Goal: Information Seeking & Learning: Learn about a topic

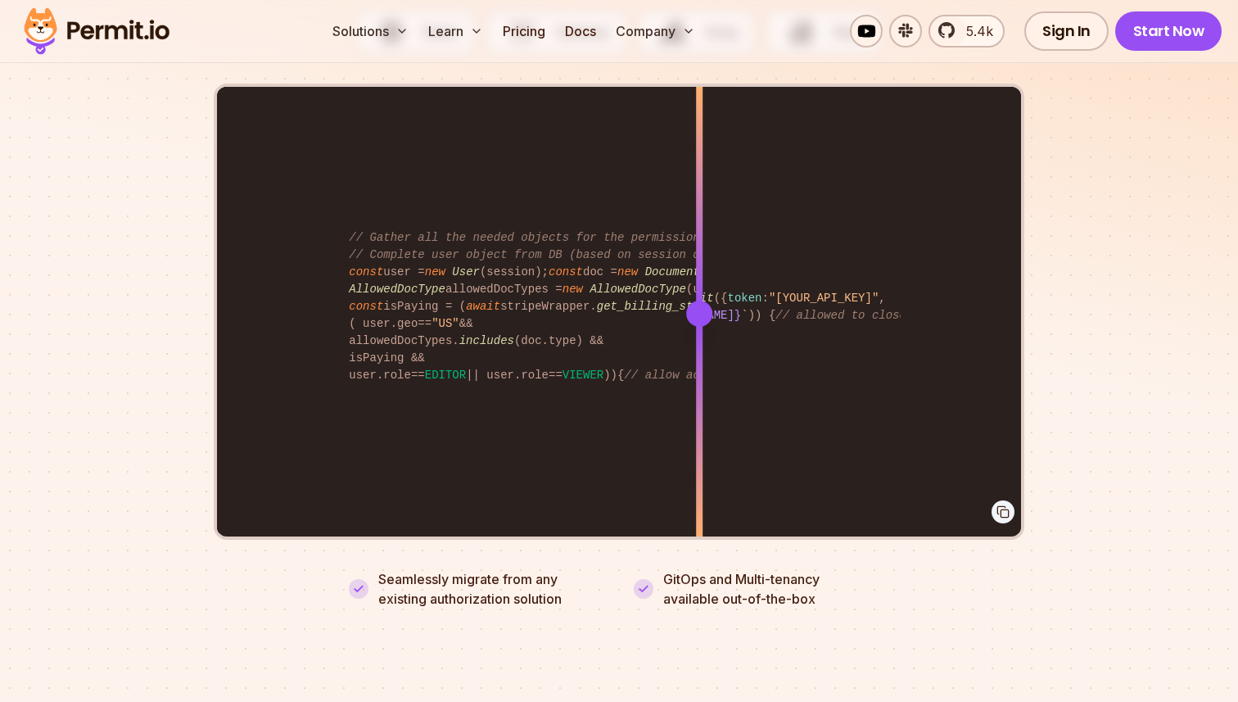
scroll to position [3369, 0]
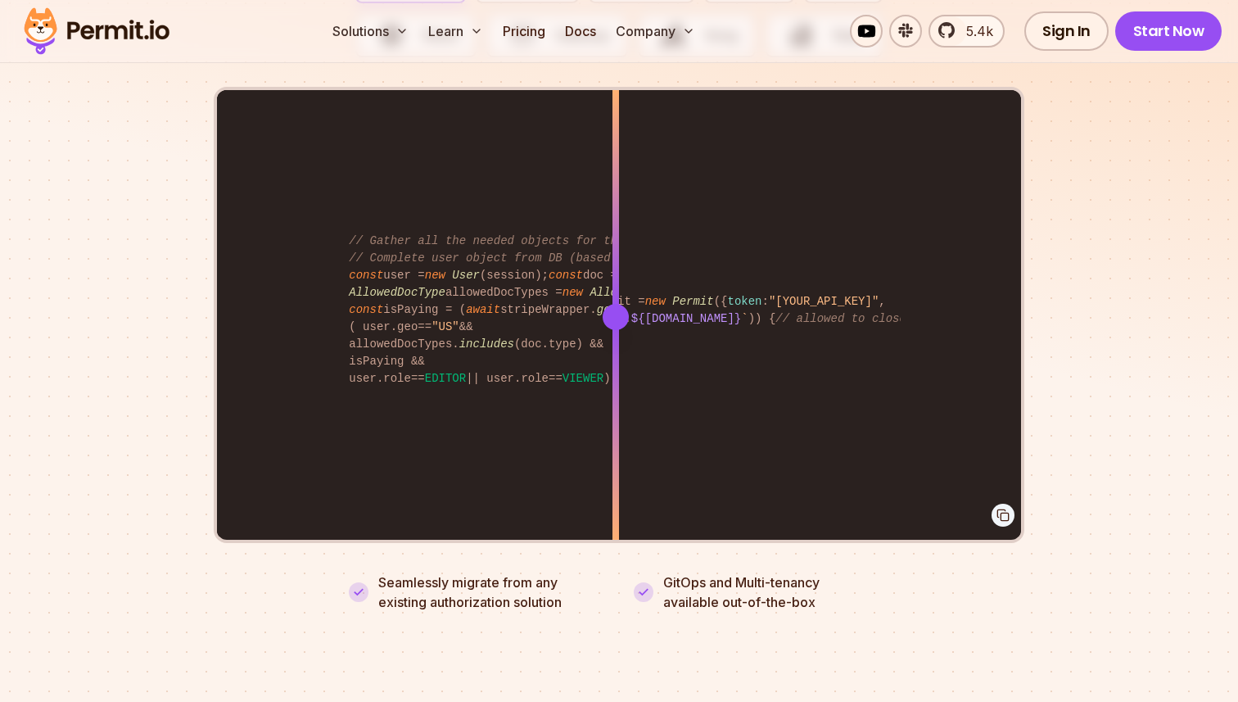
drag, startPoint x: 706, startPoint y: 291, endPoint x: 616, endPoint y: 369, distance: 120.1
click at [616, 369] on div at bounding box center [615, 316] width 7 height 452
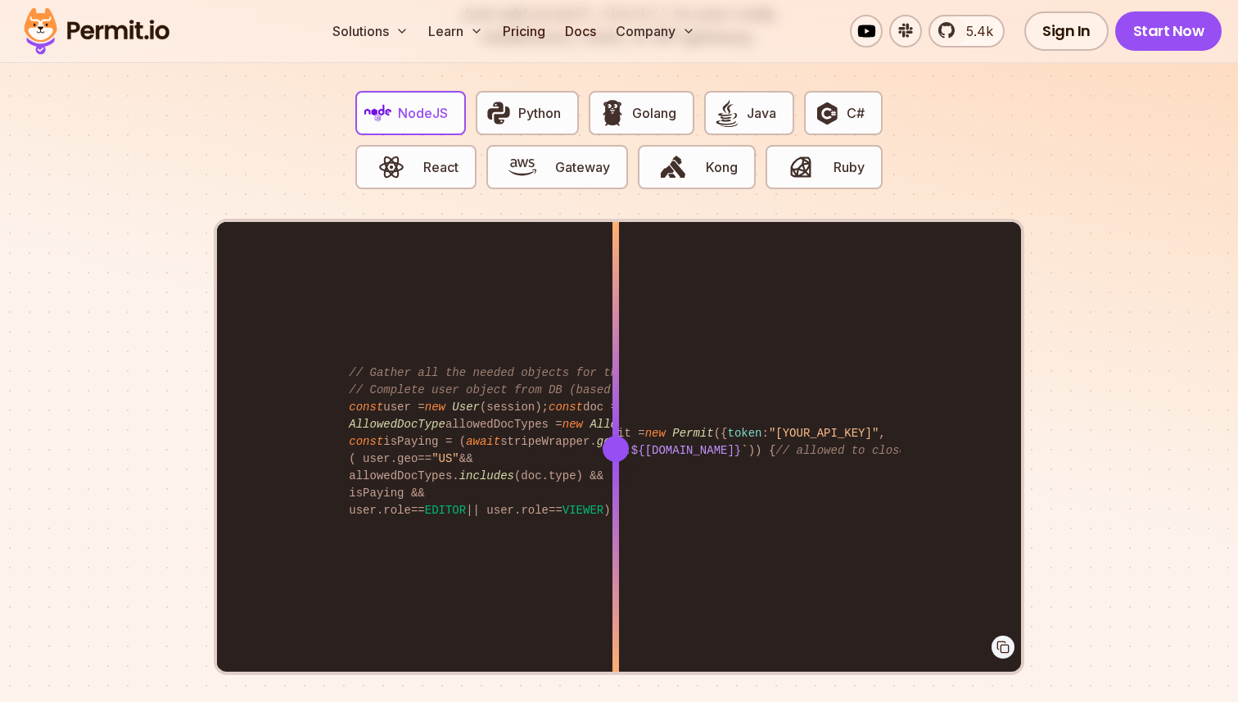
scroll to position [3239, 0]
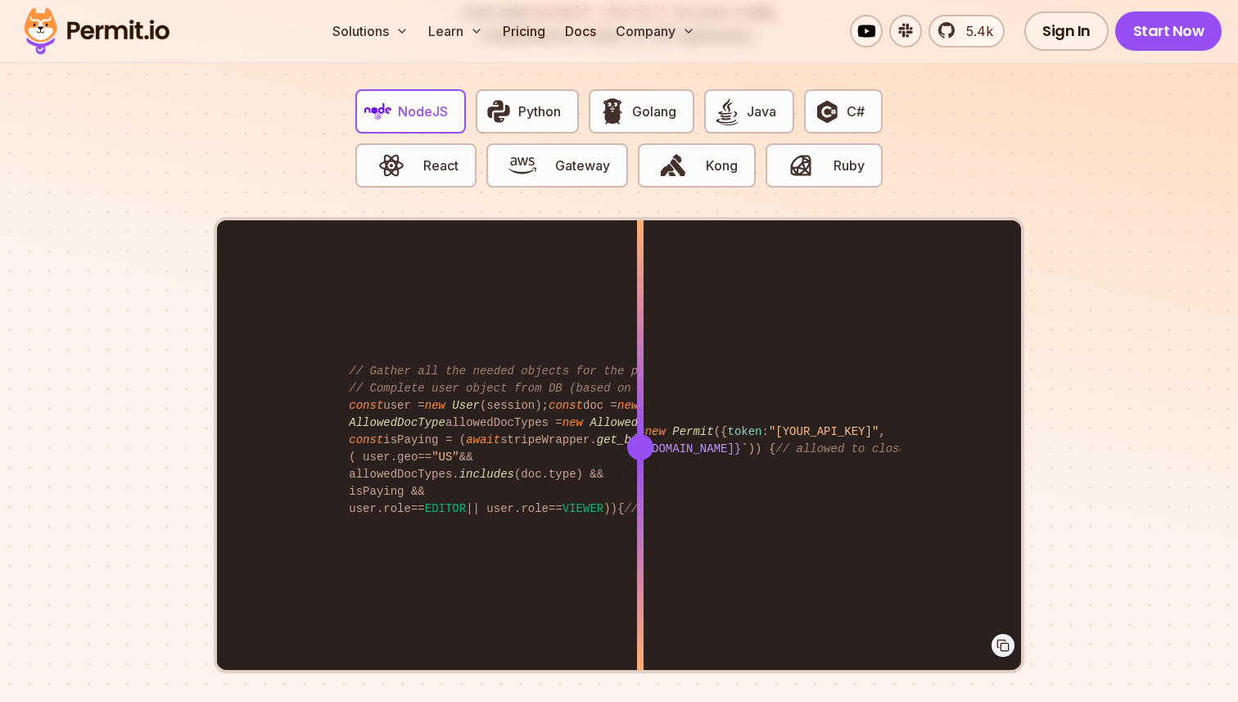
drag, startPoint x: 622, startPoint y: 434, endPoint x: 640, endPoint y: 494, distance: 63.2
click at [640, 494] on div at bounding box center [640, 446] width 7 height 452
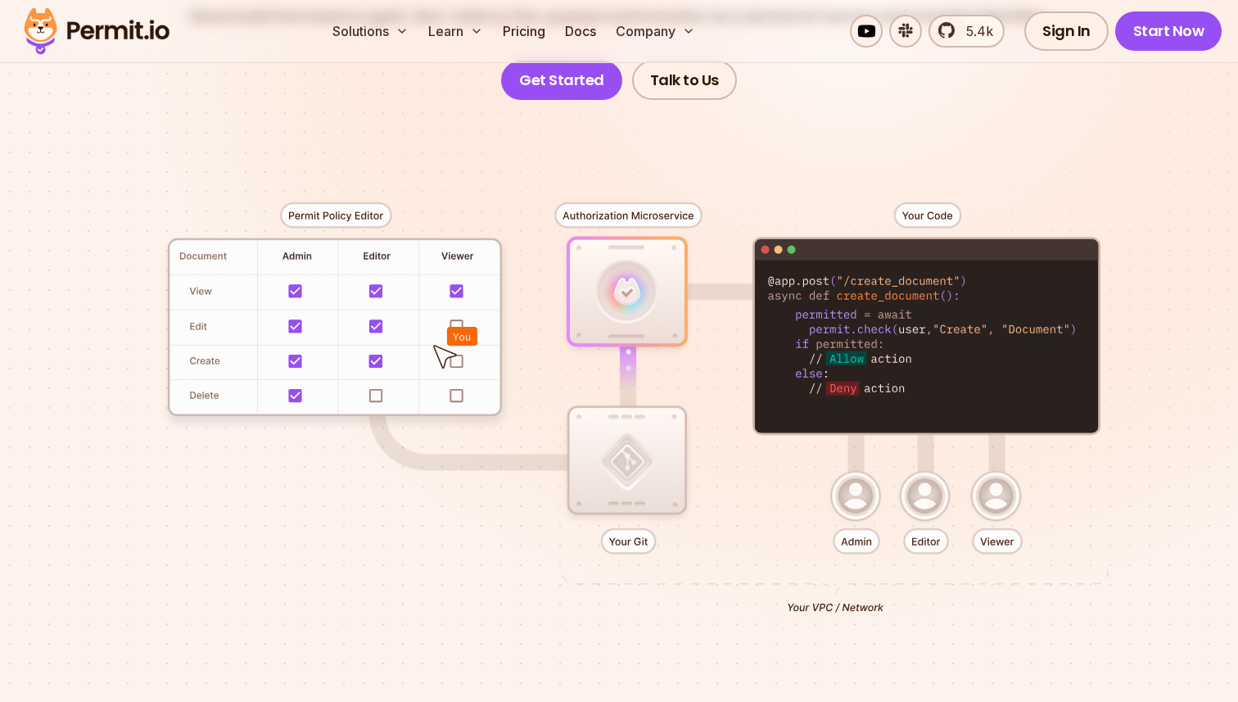
scroll to position [0, 0]
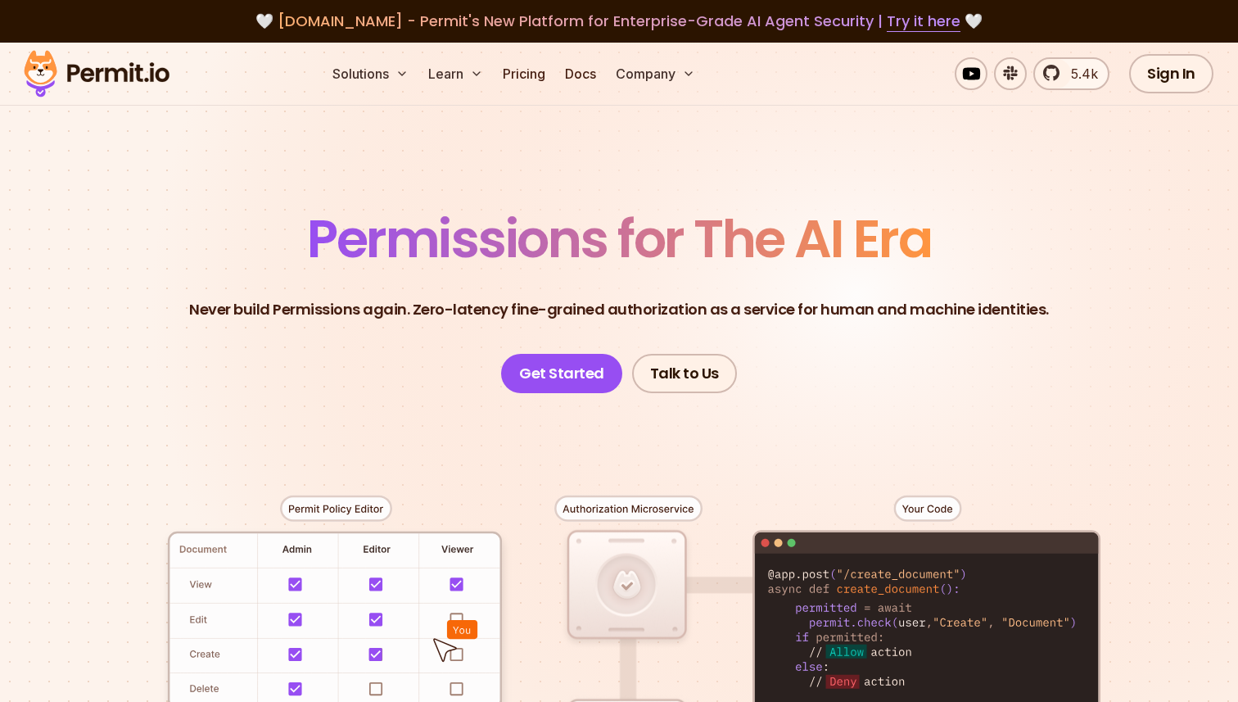
drag, startPoint x: 539, startPoint y: 463, endPoint x: 638, endPoint y: 12, distance: 461.8
click at [535, 70] on link "Pricing" at bounding box center [524, 73] width 56 height 33
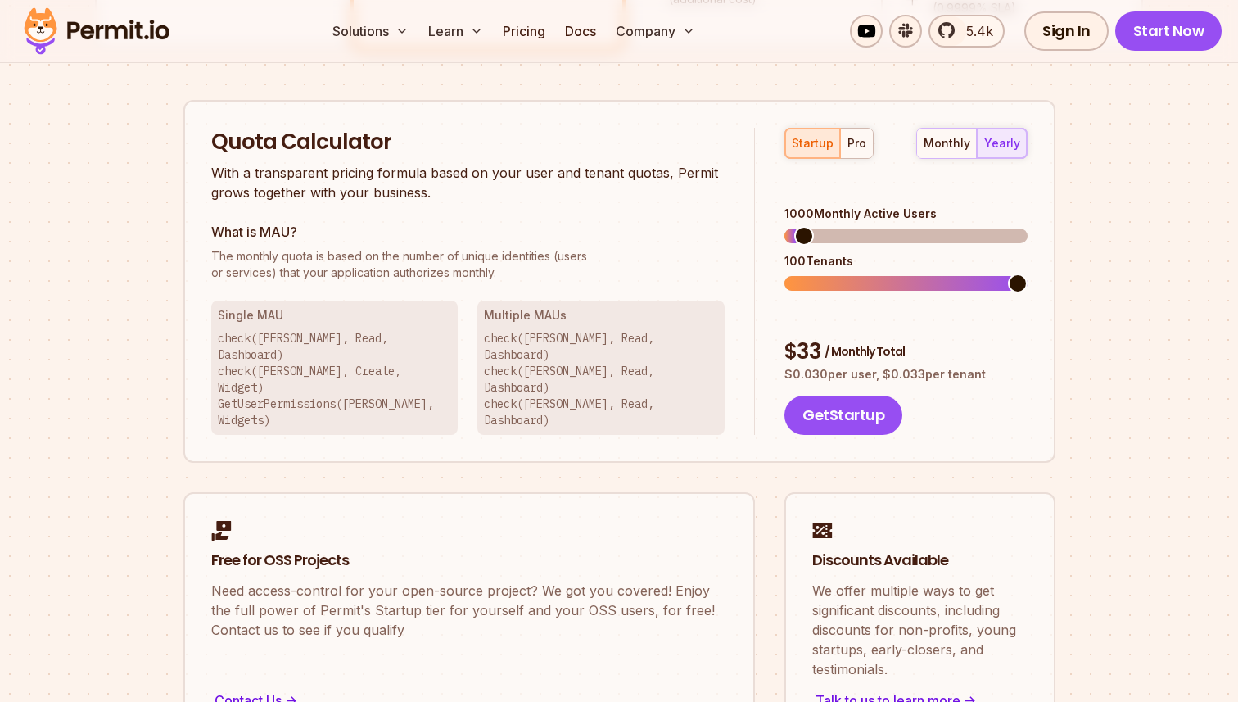
scroll to position [987, 0]
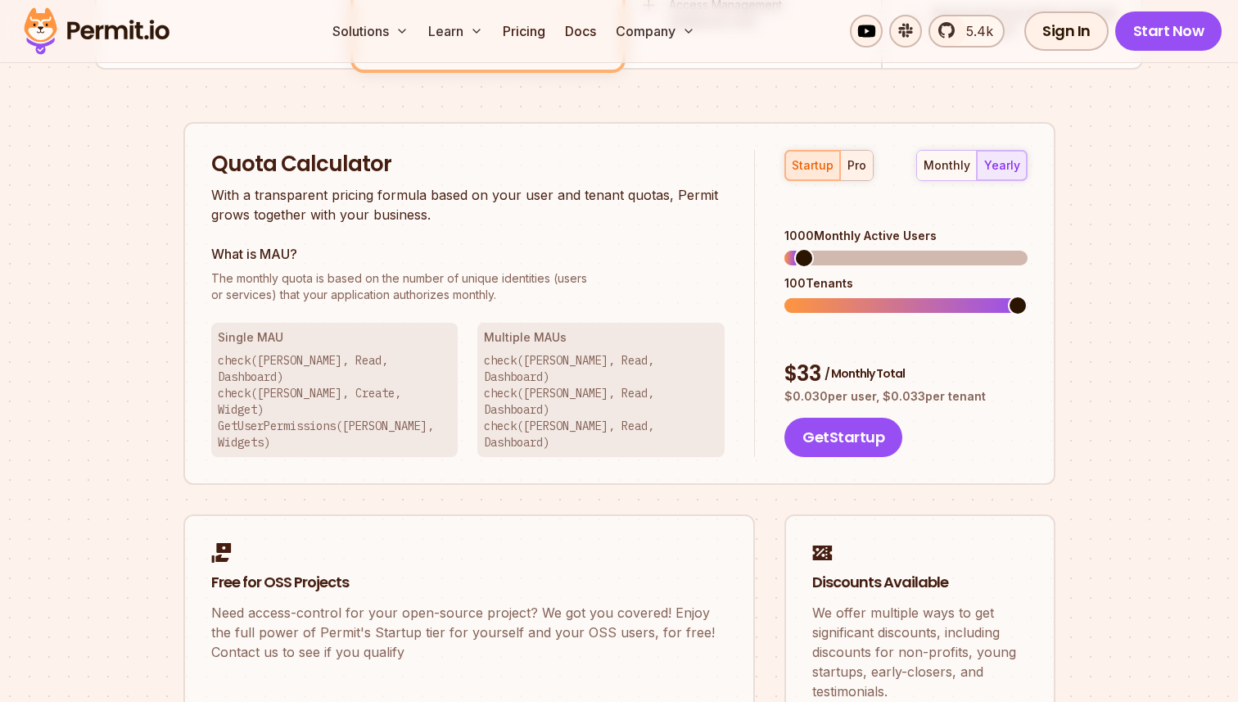
click at [854, 172] on div "pro" at bounding box center [856, 165] width 19 height 16
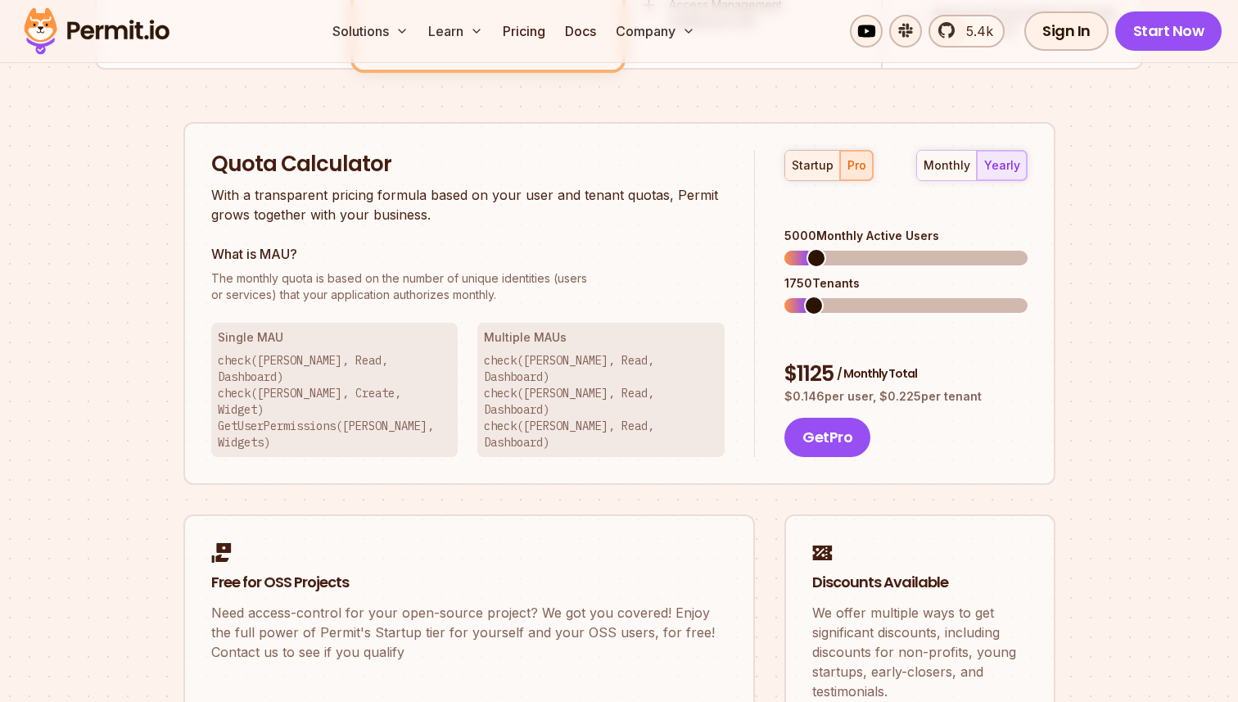
click at [814, 166] on div "startup" at bounding box center [813, 165] width 42 height 16
click at [787, 248] on span at bounding box center [797, 258] width 20 height 20
click at [784, 296] on span at bounding box center [794, 306] width 20 height 20
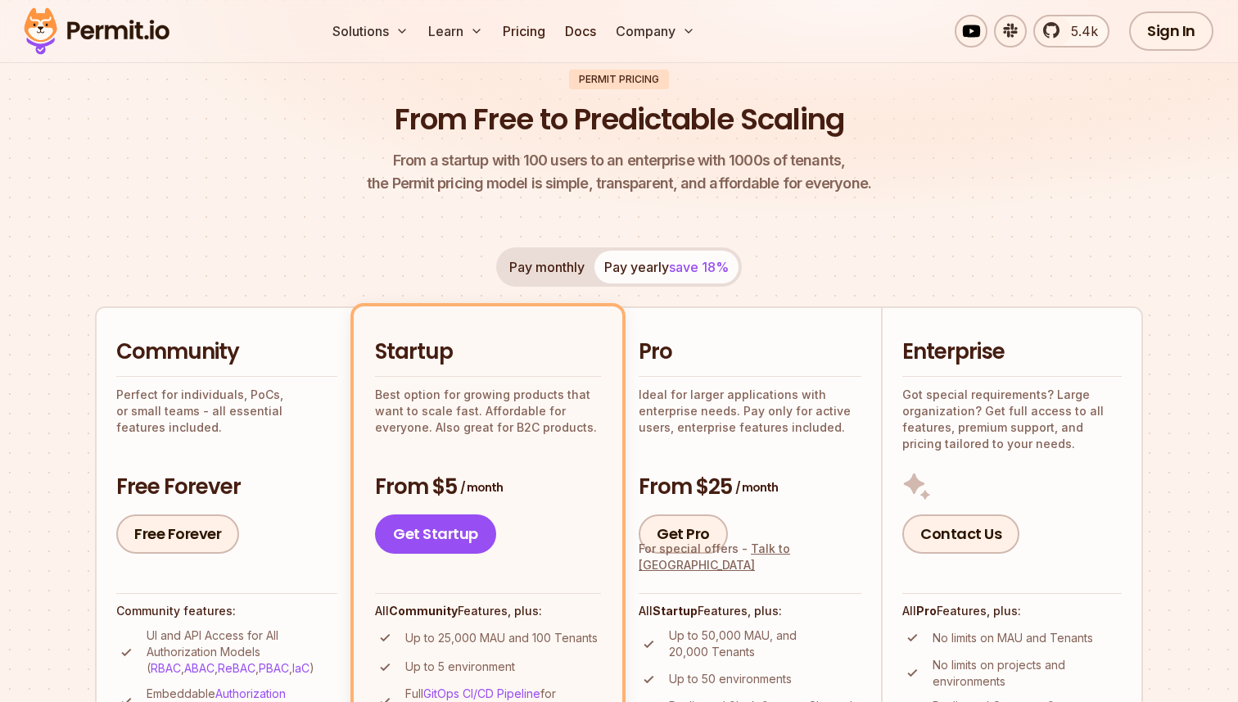
scroll to position [0, 0]
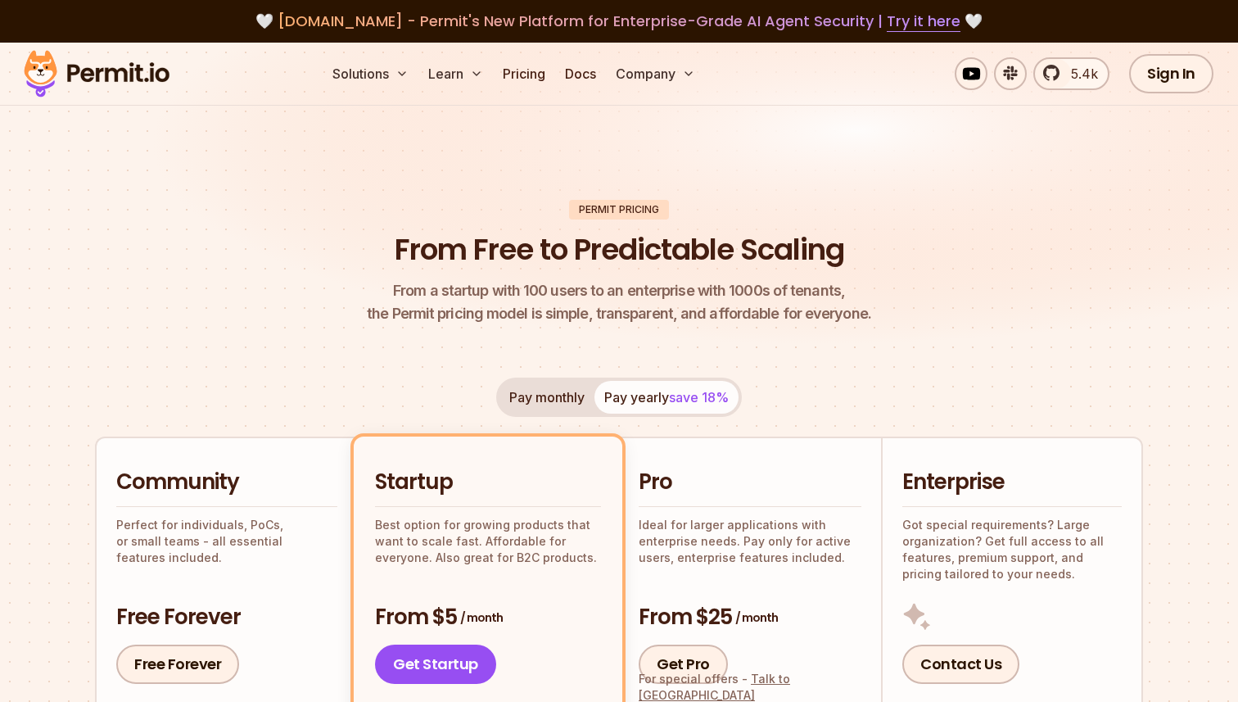
click at [127, 67] on img at bounding box center [96, 74] width 160 height 56
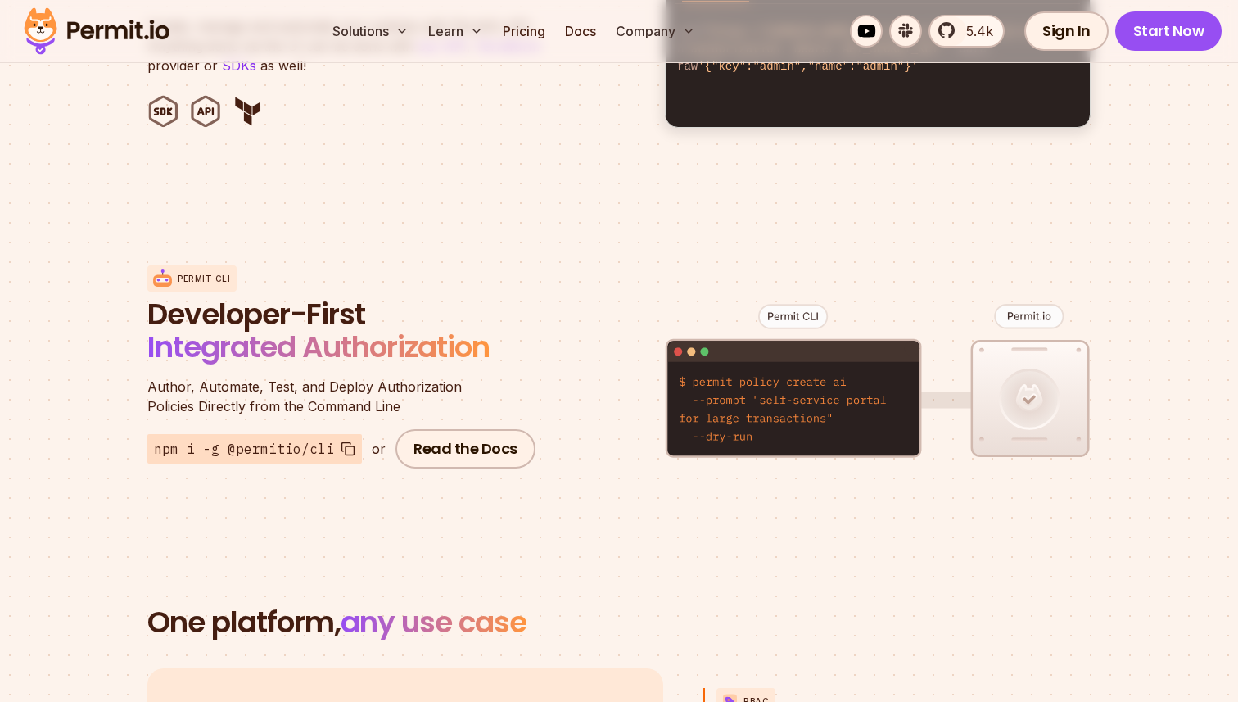
scroll to position [1812, 0]
